Goal: Task Accomplishment & Management: Use online tool/utility

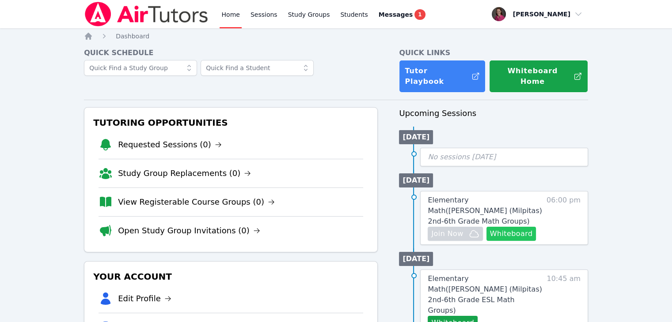
click at [508, 227] on button "Whiteboard" at bounding box center [511, 234] width 50 height 14
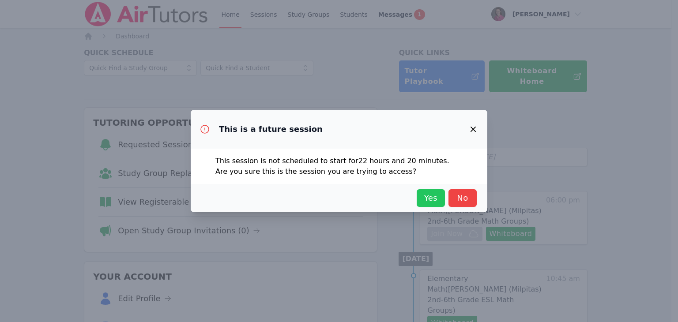
click at [432, 197] on span "Yes" at bounding box center [430, 198] width 19 height 12
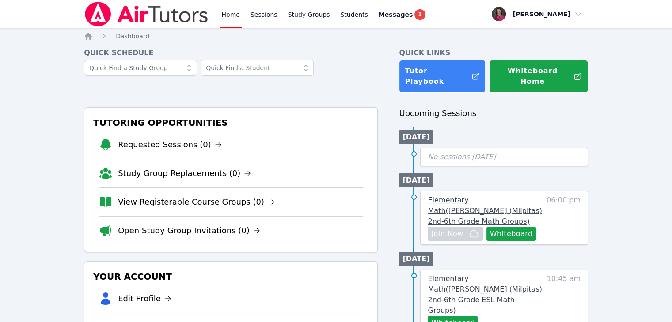
click at [467, 196] on span "Elementary Math ( Mattos (Milpitas) 2nd-6th Grade Math Groups )" at bounding box center [485, 211] width 114 height 30
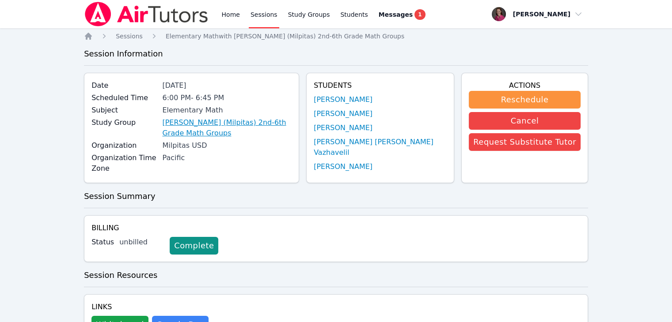
click at [292, 124] on link "Mattos (Milpitas) 2nd-6th Grade Math Groups" at bounding box center [226, 127] width 129 height 21
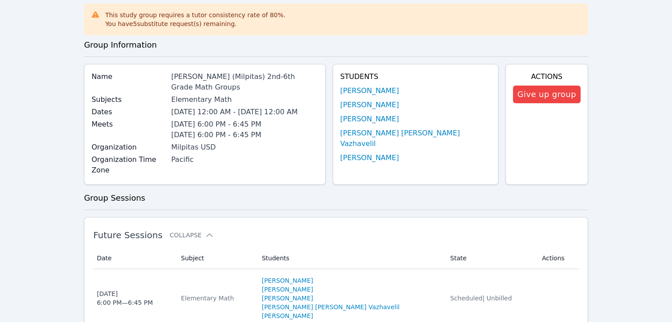
scroll to position [23, 0]
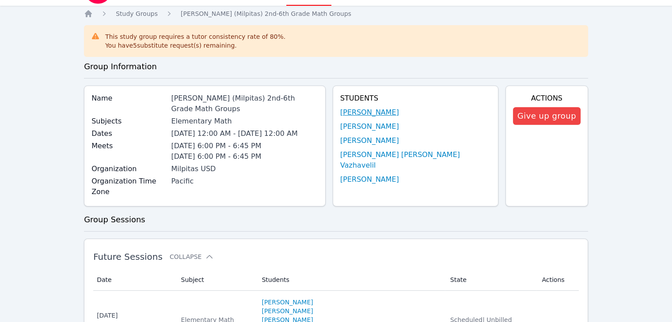
click at [399, 108] on link "Nicolas Bautista Silva" at bounding box center [369, 112] width 59 height 11
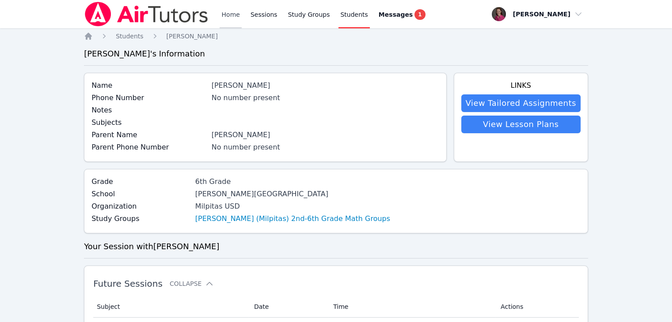
click at [231, 15] on link "Home" at bounding box center [231, 14] width 22 height 28
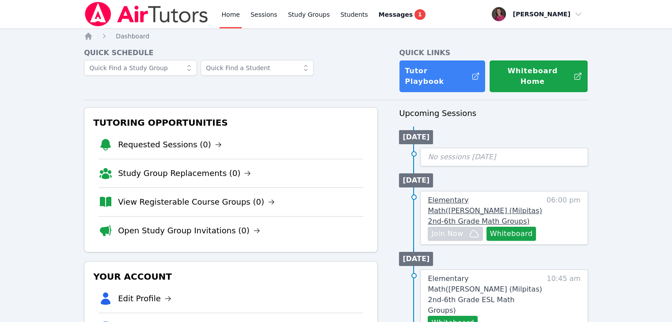
click at [496, 196] on span "Elementary Math ( Mattos (Milpitas) 2nd-6th Grade Math Groups )" at bounding box center [485, 211] width 114 height 30
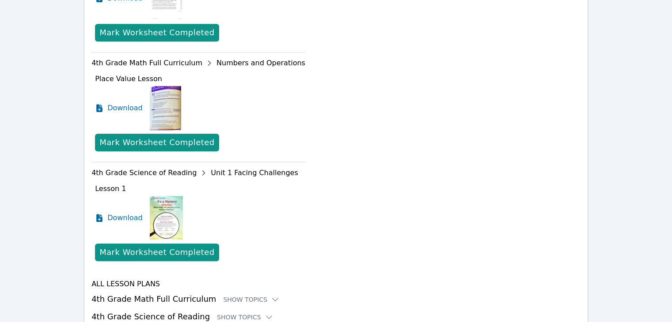
scroll to position [433, 0]
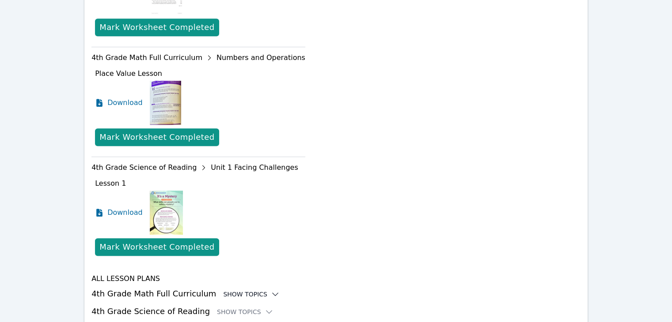
click at [273, 293] on icon at bounding box center [276, 294] width 6 height 3
click at [254, 308] on icon at bounding box center [258, 312] width 9 height 9
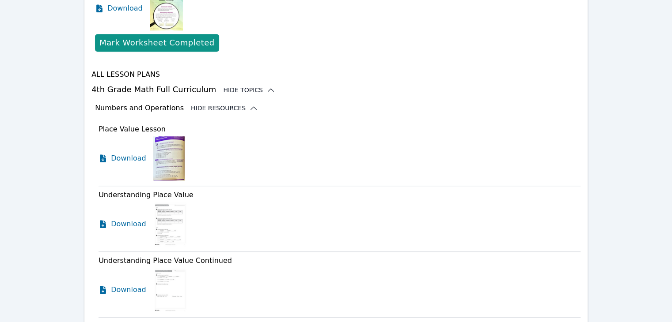
scroll to position [640, 0]
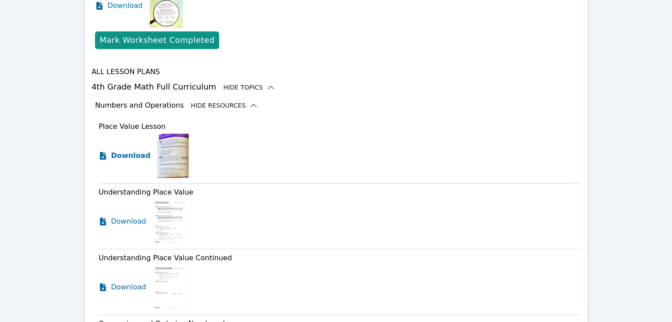
click at [125, 151] on span "Download" at bounding box center [130, 156] width 39 height 11
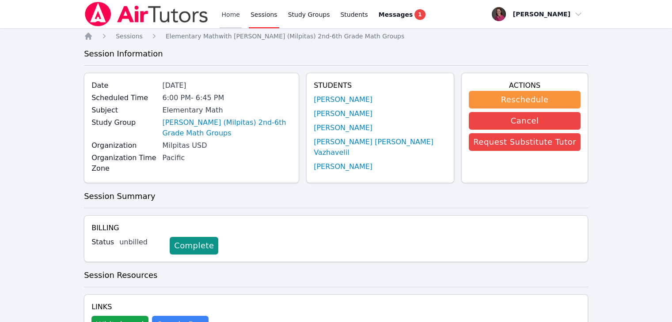
click at [227, 16] on link "Home" at bounding box center [231, 14] width 22 height 28
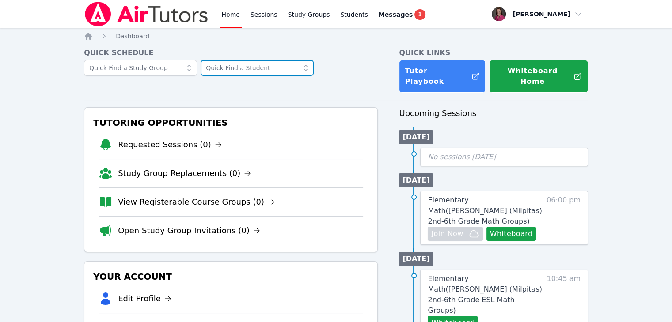
click at [228, 70] on input "text" at bounding box center [257, 68] width 113 height 16
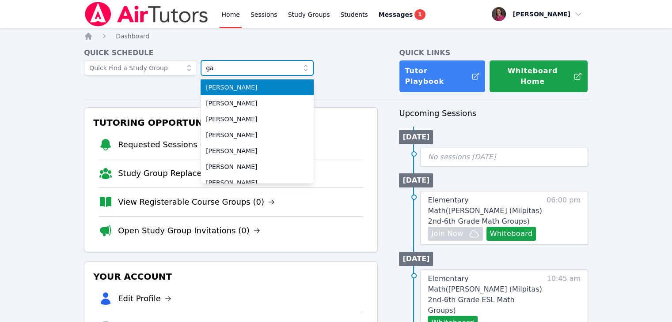
type input "g"
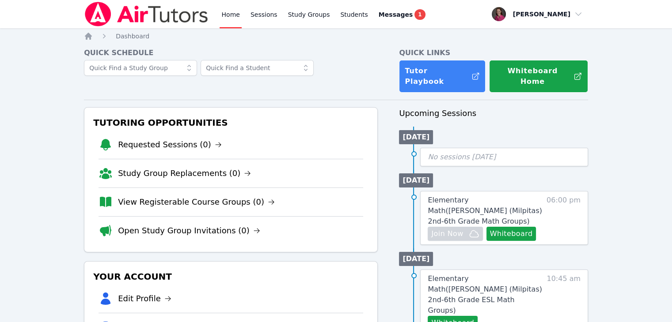
click at [267, 64] on input "text" at bounding box center [257, 68] width 113 height 16
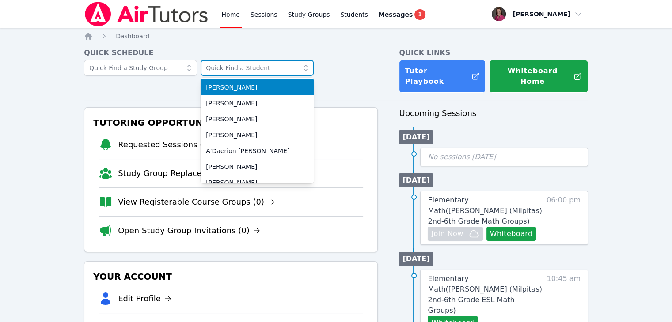
type input "g"
click at [262, 13] on link "Sessions" at bounding box center [264, 14] width 30 height 28
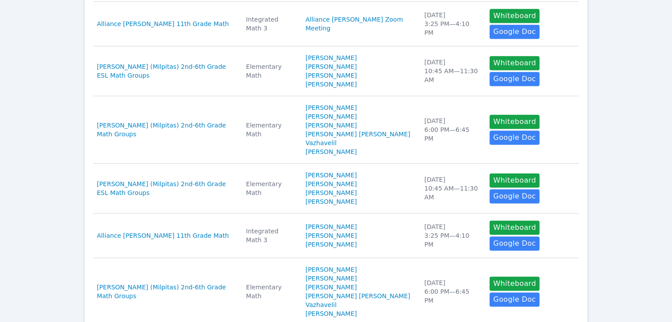
scroll to position [493, 0]
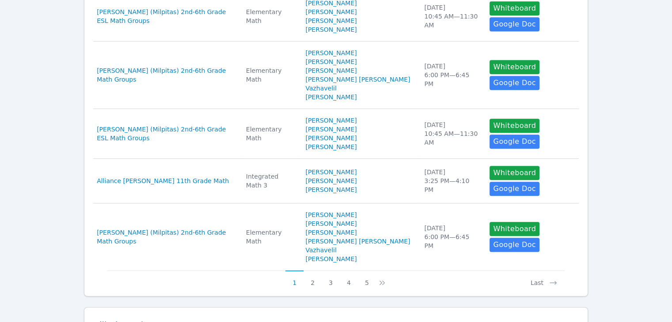
click at [194, 321] on icon at bounding box center [198, 325] width 9 height 9
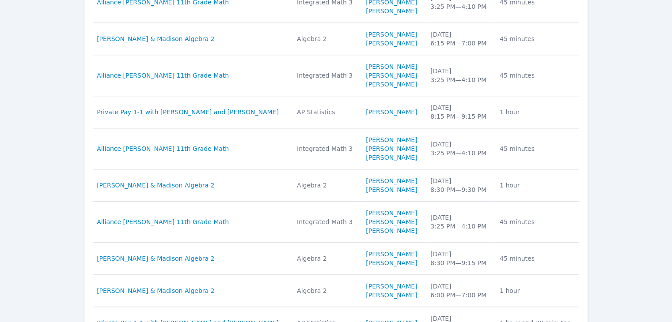
scroll to position [885, 0]
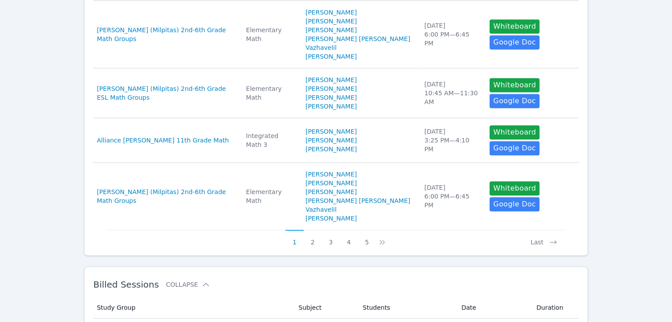
scroll to position [0, 0]
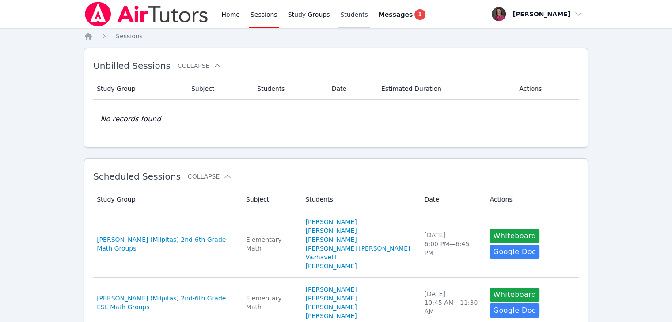
click at [346, 12] on link "Students" at bounding box center [353, 14] width 31 height 28
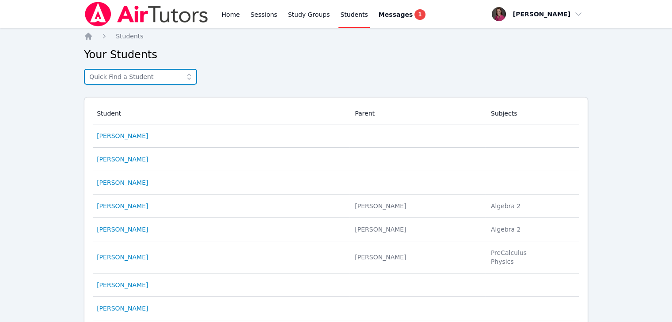
click at [155, 75] on input "text" at bounding box center [140, 77] width 113 height 16
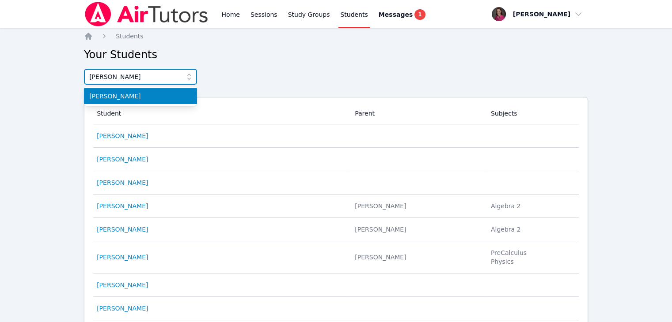
type input "gavin"
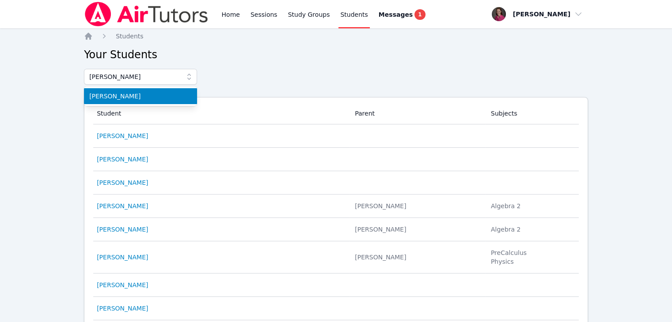
click at [154, 96] on span "Gavin Swain" at bounding box center [140, 96] width 102 height 9
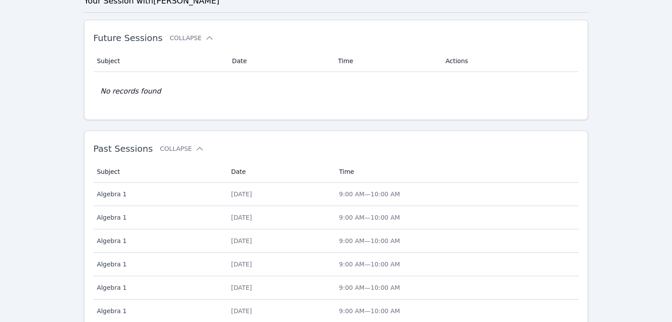
scroll to position [329, 0]
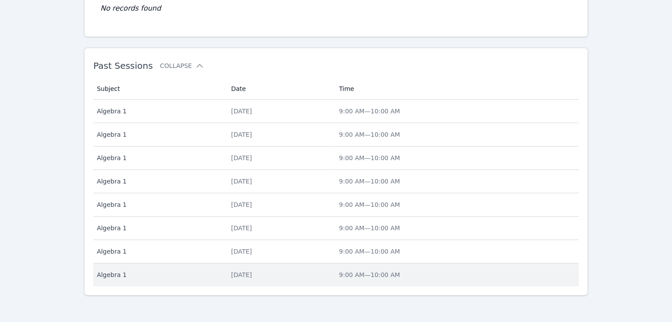
click at [395, 276] on span "9:00 AM — 10:00 AM" at bounding box center [369, 275] width 61 height 7
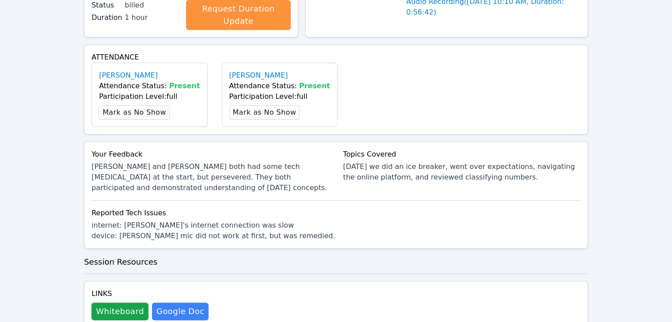
scroll to position [245, 0]
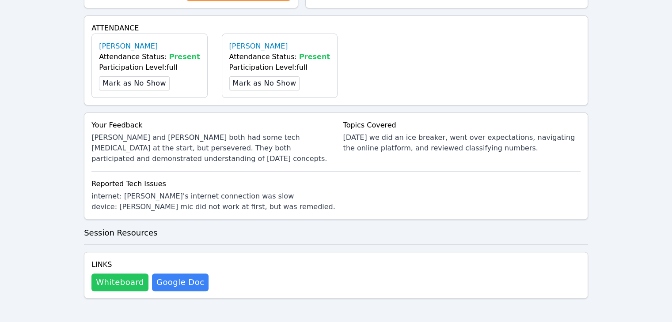
click at [110, 280] on button "Whiteboard" at bounding box center [119, 283] width 57 height 18
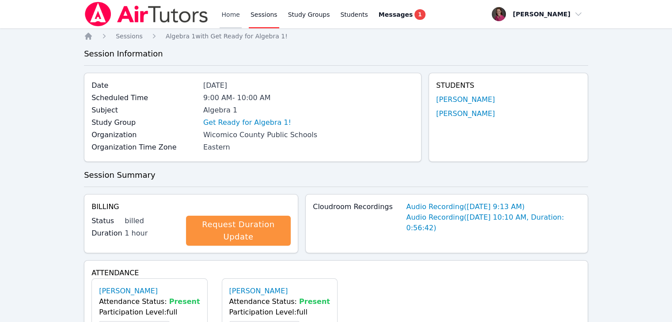
click link "Home"
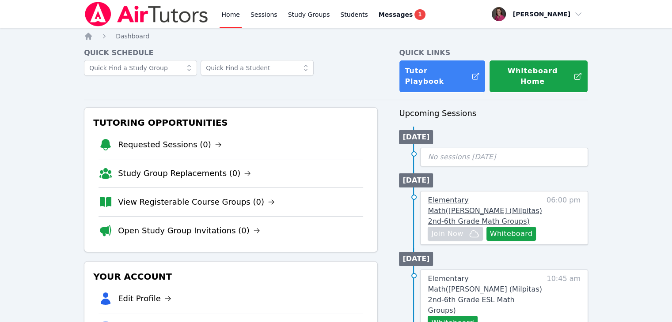
click span "Elementary Math ( Mattos (Milpitas) 2nd-6th Grade Math Groups )"
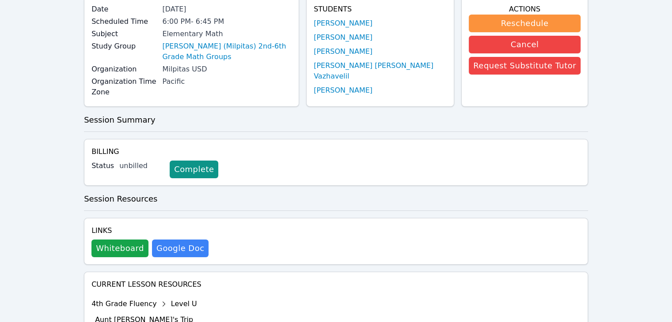
scroll to position [75, 0]
